Goal: Information Seeking & Learning: Learn about a topic

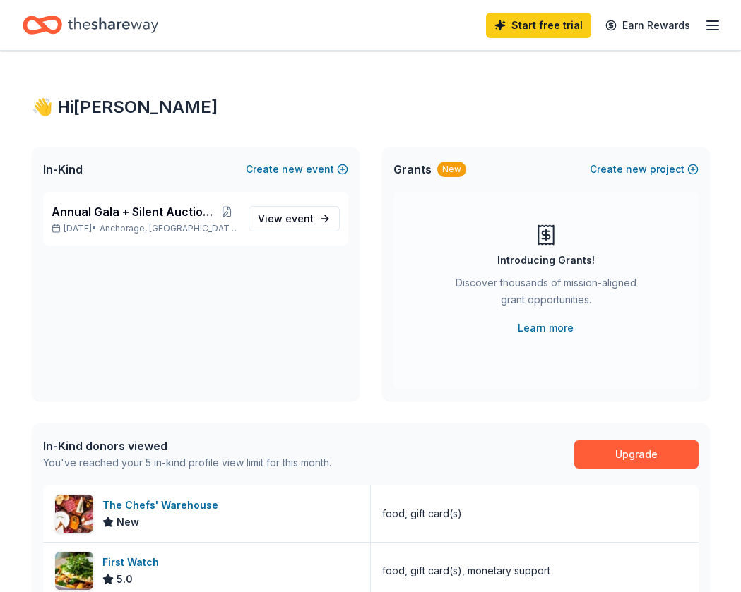
click at [85, 28] on icon "Home" at bounding box center [113, 25] width 90 height 16
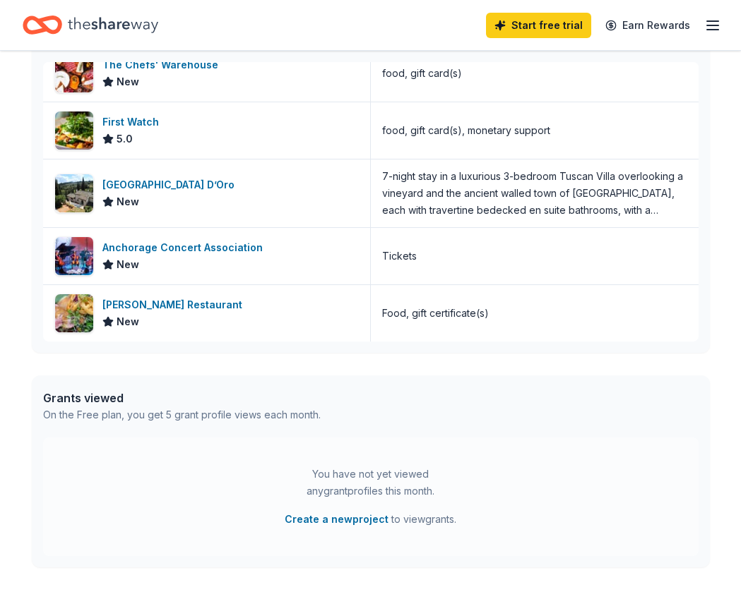
scroll to position [546, 0]
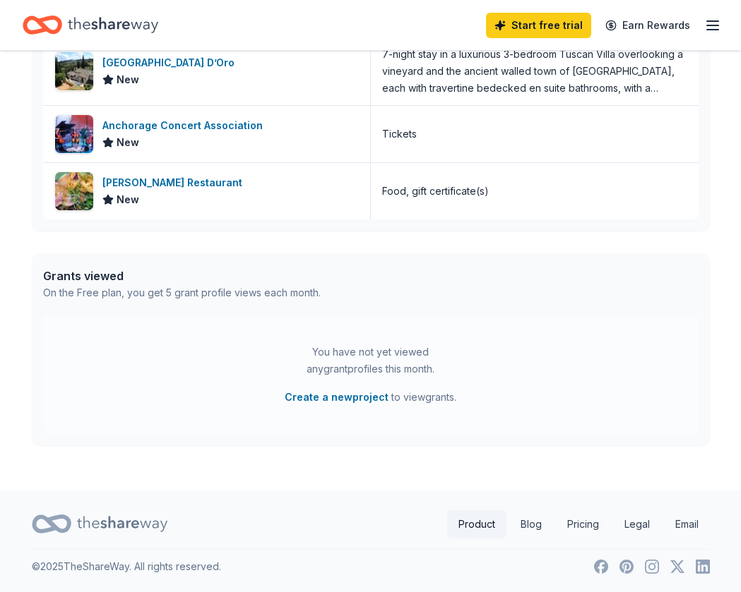
click at [467, 530] on link "Product" at bounding box center [476, 524] width 59 height 28
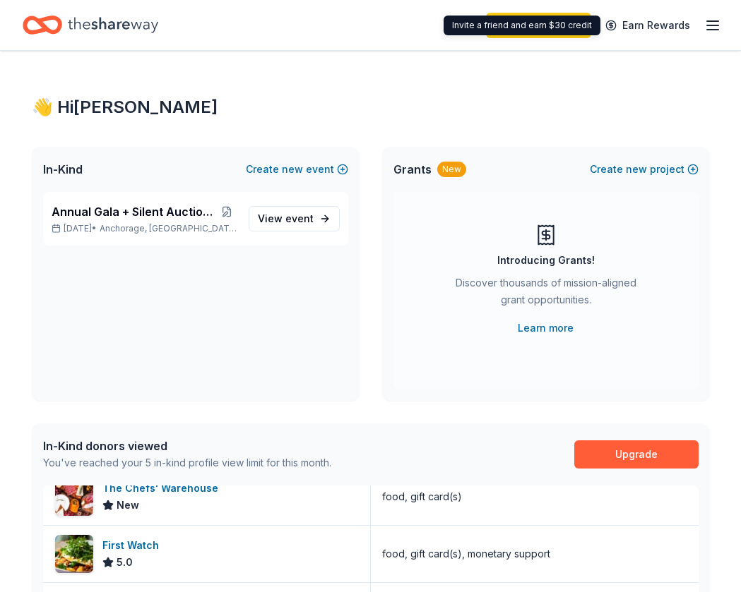
click at [713, 26] on icon "button" at bounding box center [712, 25] width 17 height 17
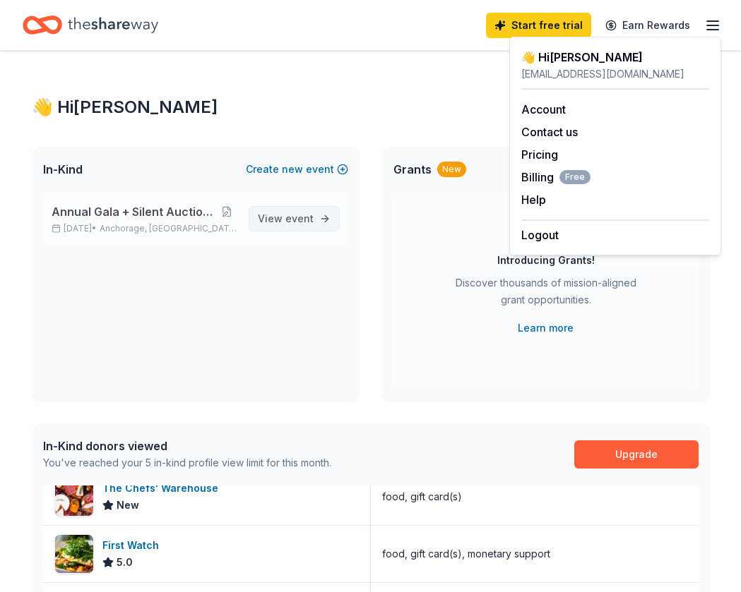
click at [301, 216] on span "event" at bounding box center [299, 218] width 28 height 12
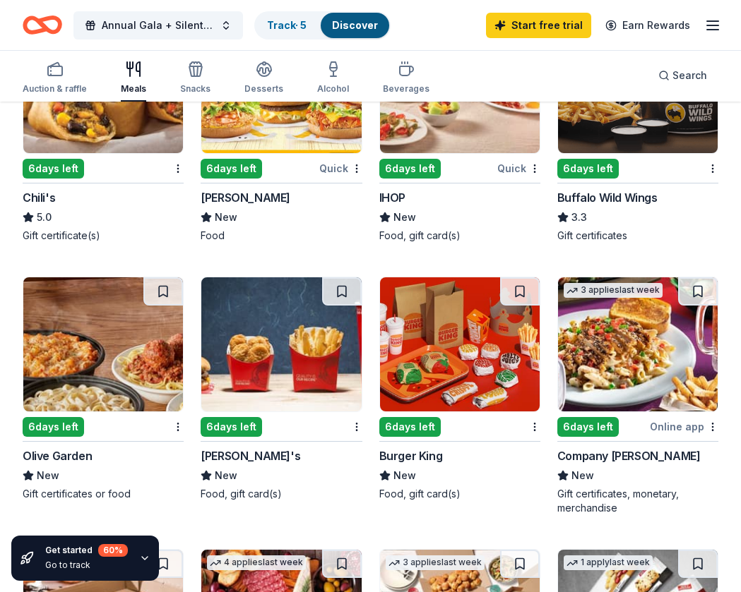
scroll to position [862, 0]
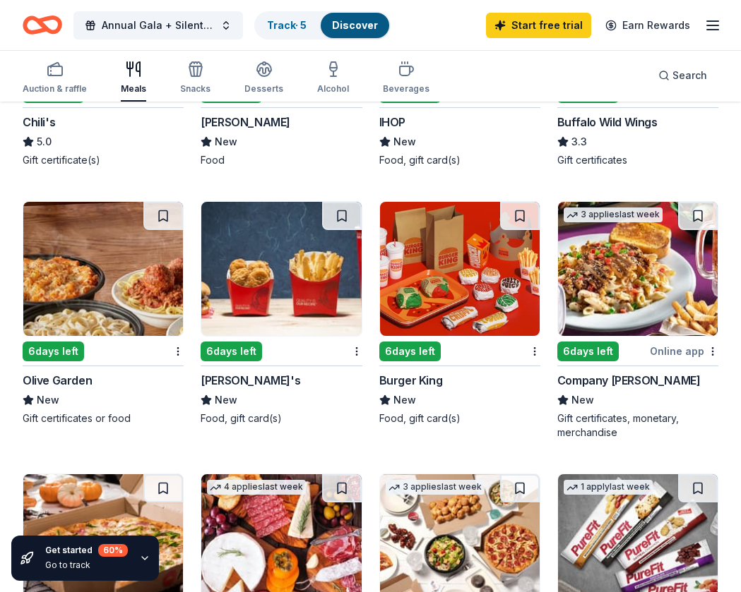
click at [244, 280] on img at bounding box center [281, 269] width 160 height 134
